Goal: Task Accomplishment & Management: Use online tool/utility

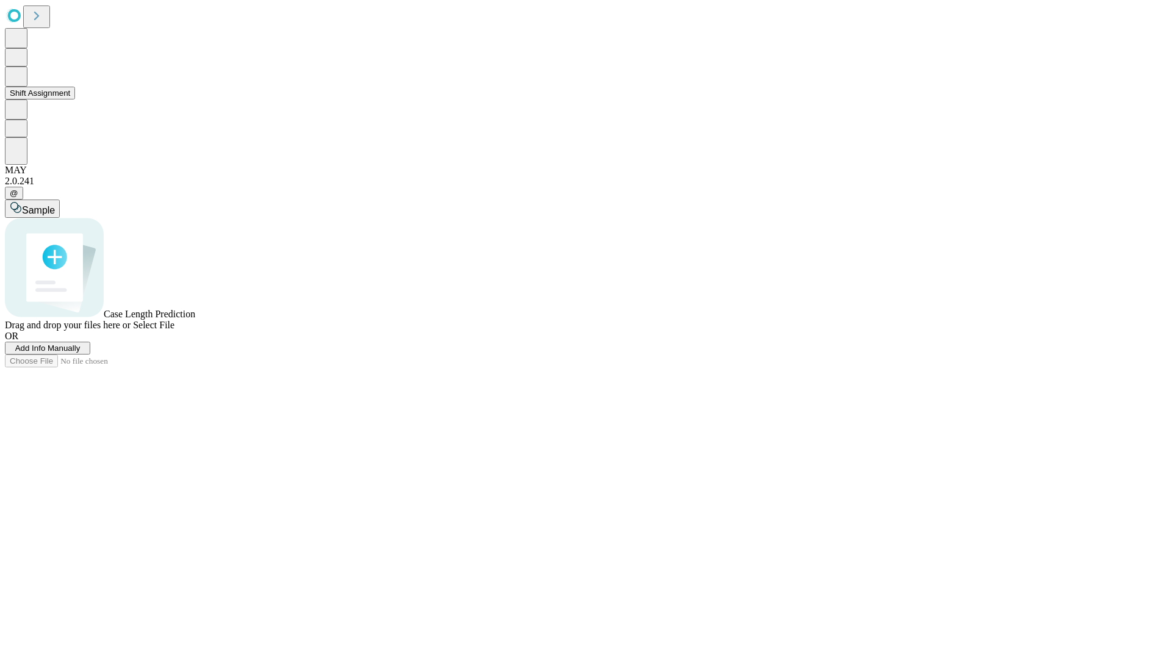
click at [75, 99] on button "Shift Assignment" at bounding box center [40, 93] width 70 height 13
